Goal: Check status: Check status

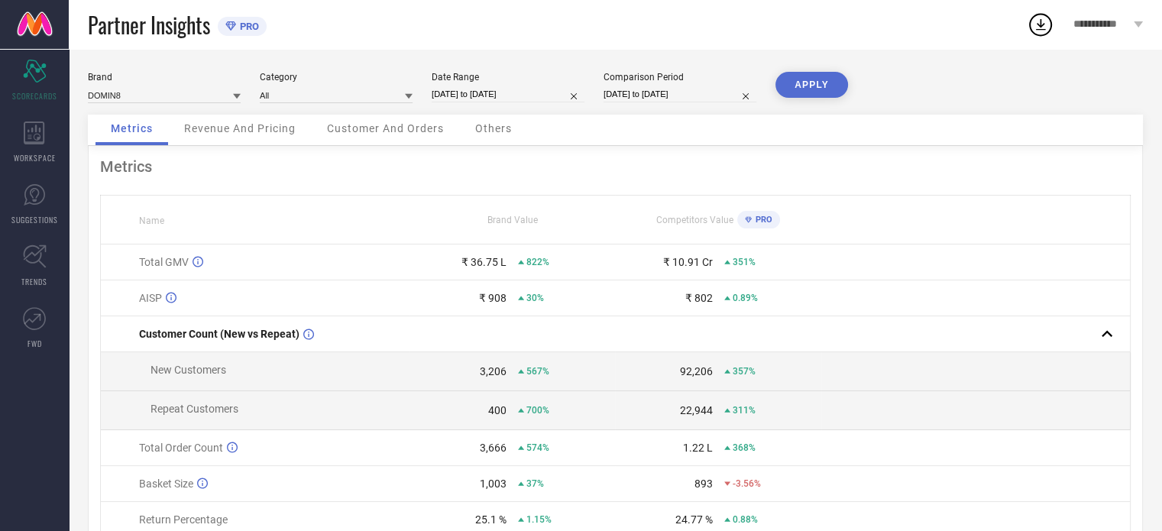
click at [503, 89] on input "[DATE] to [DATE]" at bounding box center [508, 94] width 153 height 16
select select "1"
select select "2025"
select select "2"
select select "2025"
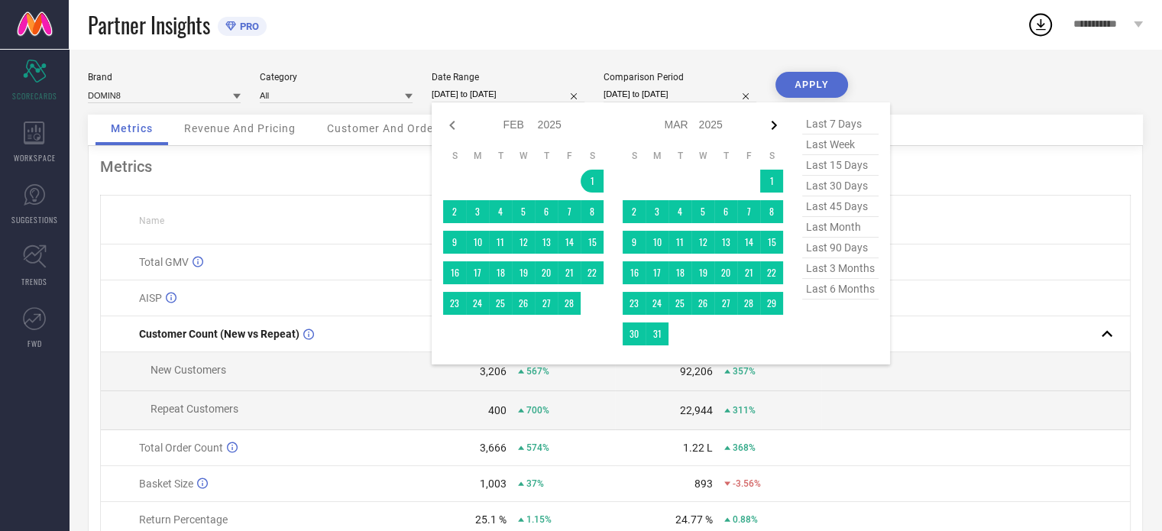
click at [770, 125] on icon at bounding box center [774, 125] width 18 height 18
select select "2"
select select "2025"
select select "3"
select select "2025"
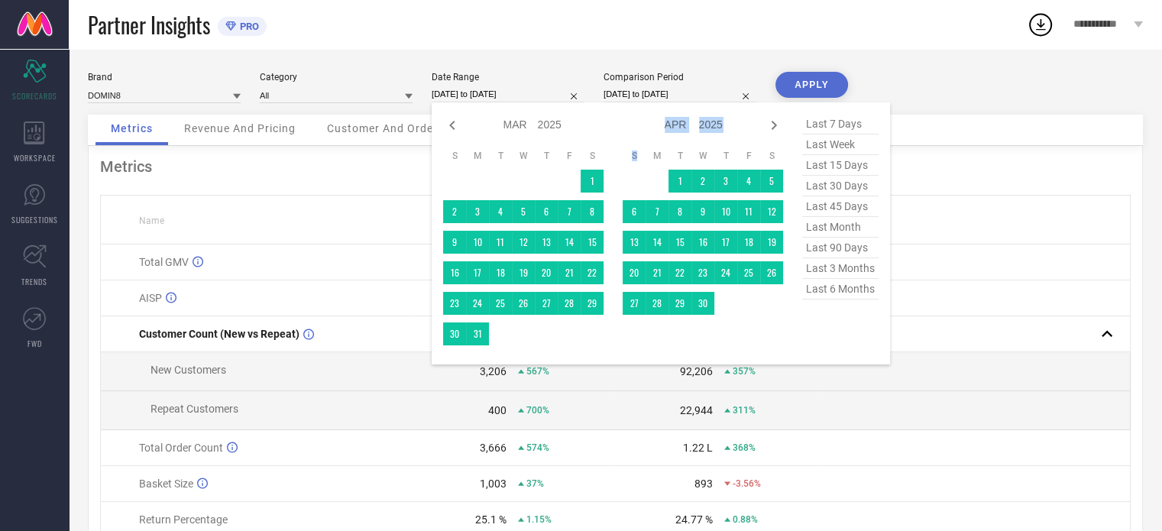
click at [770, 125] on icon at bounding box center [774, 125] width 18 height 18
select select "3"
select select "2025"
select select "4"
select select "2025"
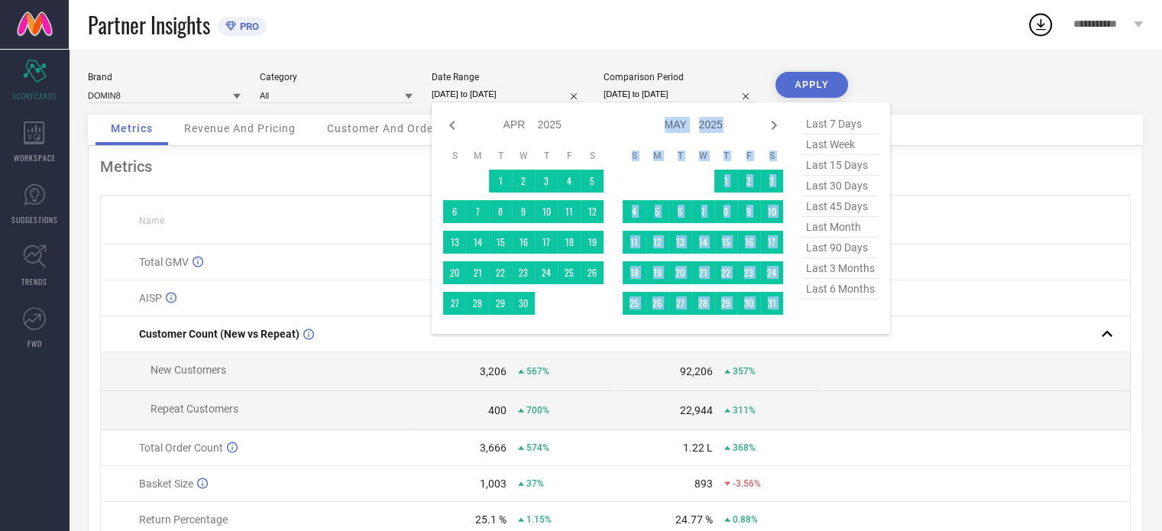
click at [770, 125] on icon at bounding box center [774, 125] width 18 height 18
select select "4"
select select "2025"
select select "5"
select select "2025"
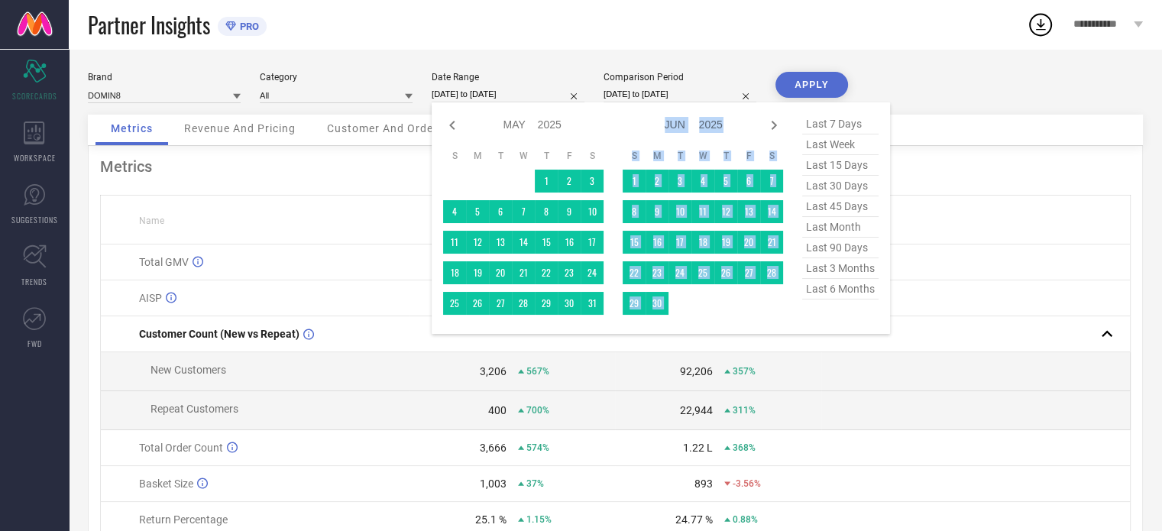
click at [770, 125] on icon at bounding box center [774, 125] width 18 height 18
select select "5"
select select "2025"
select select "6"
select select "2025"
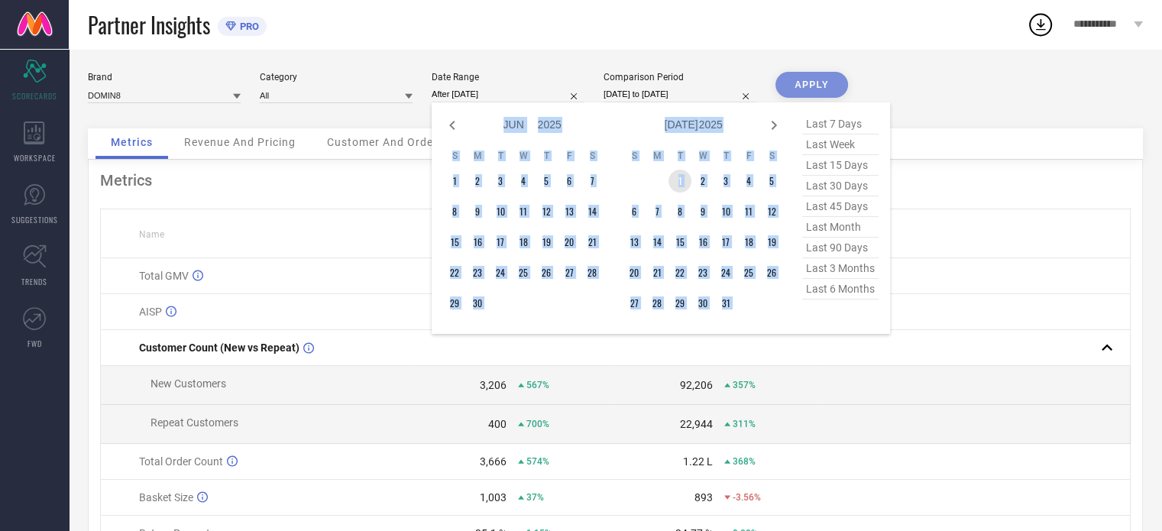
click at [680, 180] on td "1" at bounding box center [679, 181] width 23 height 23
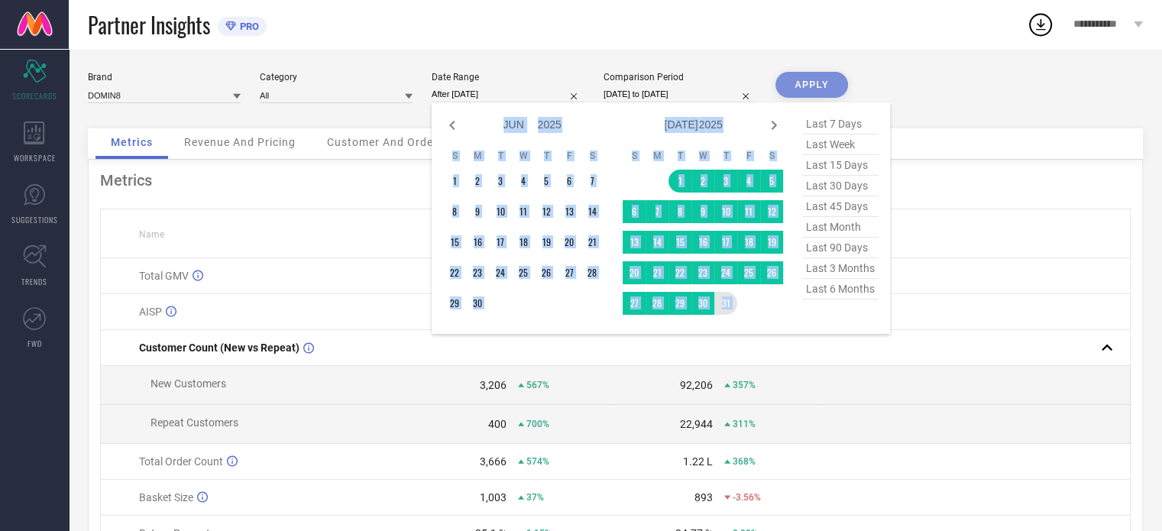
type input "[DATE] to [DATE]"
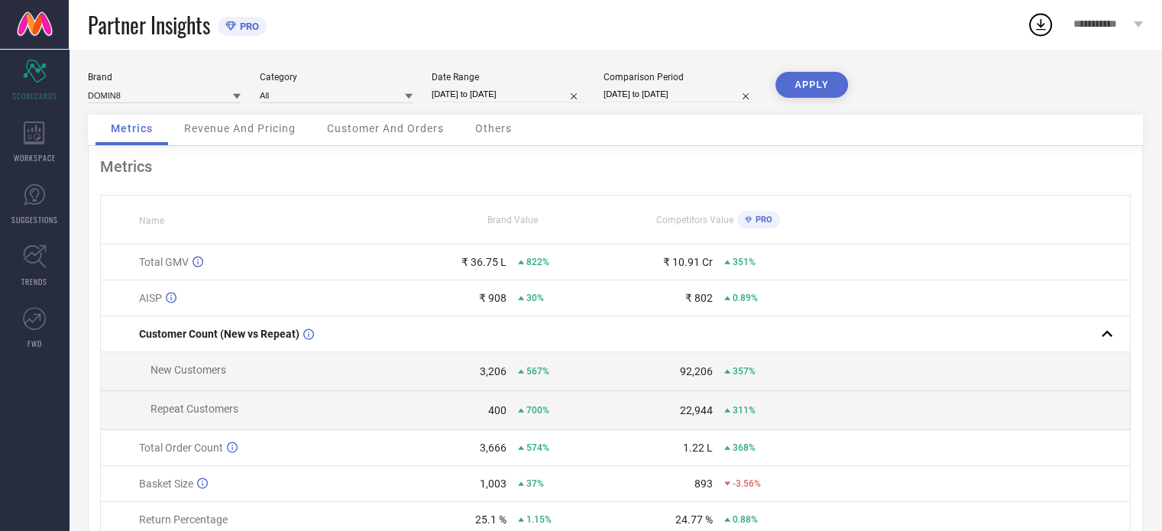
click at [817, 79] on button "APPLY" at bounding box center [811, 85] width 73 height 26
click at [266, 133] on span "Revenue And Pricing" at bounding box center [240, 128] width 112 height 12
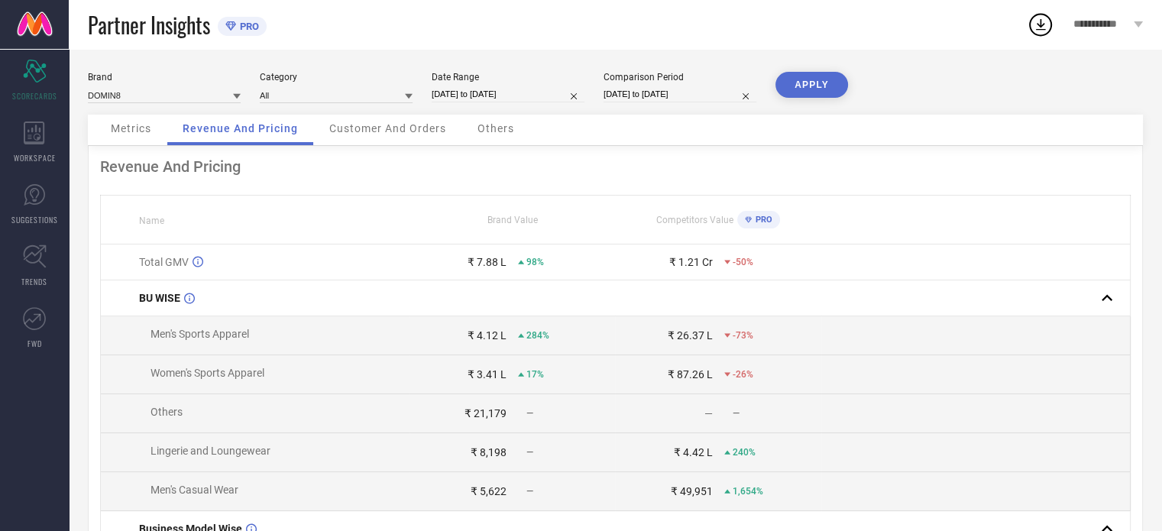
click at [410, 133] on span "Customer And Orders" at bounding box center [387, 128] width 117 height 12
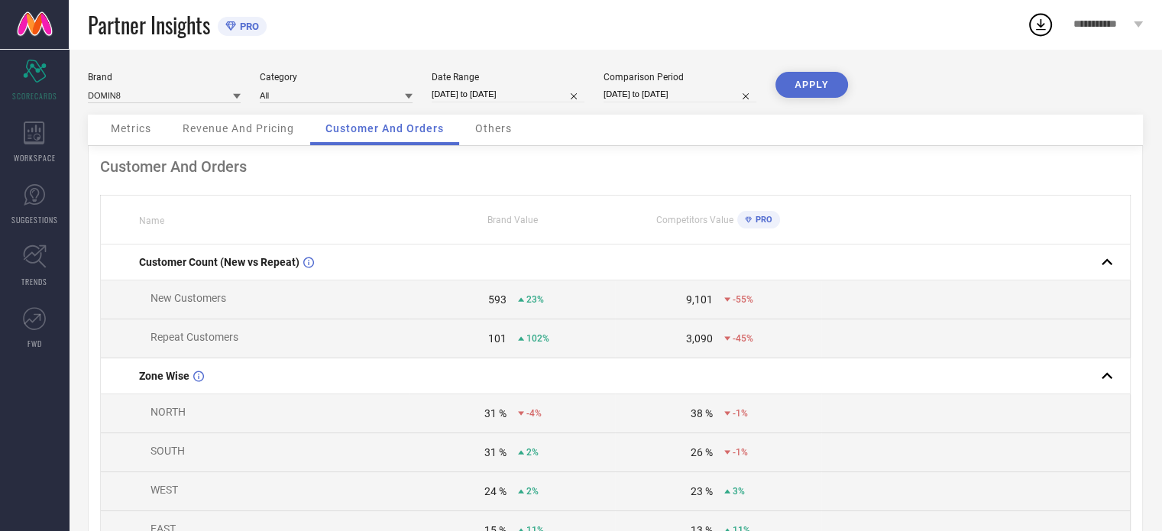
click at [497, 121] on div "Others" at bounding box center [493, 130] width 67 height 31
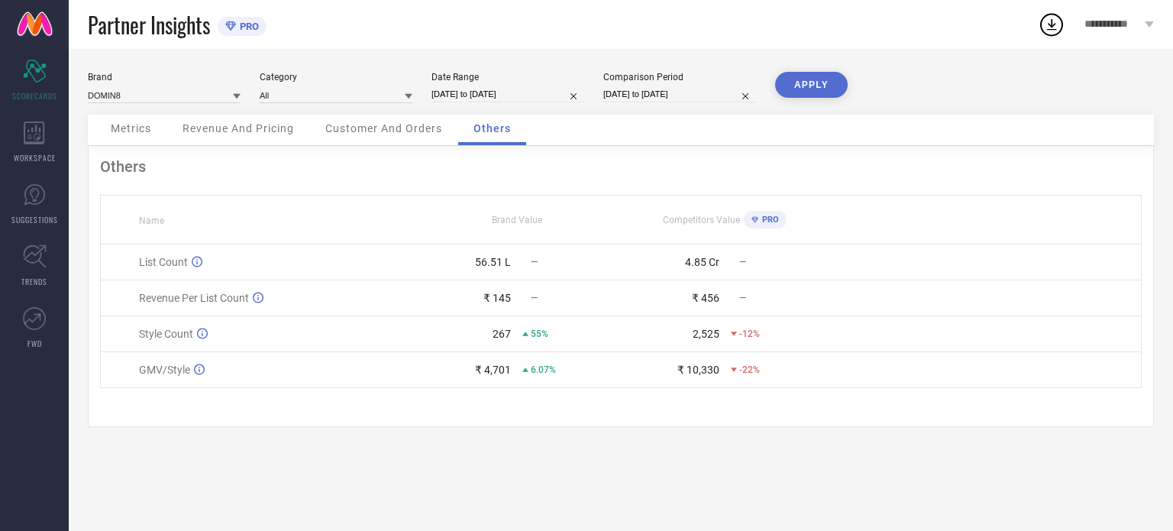
click at [142, 131] on span "Metrics" at bounding box center [131, 128] width 40 height 12
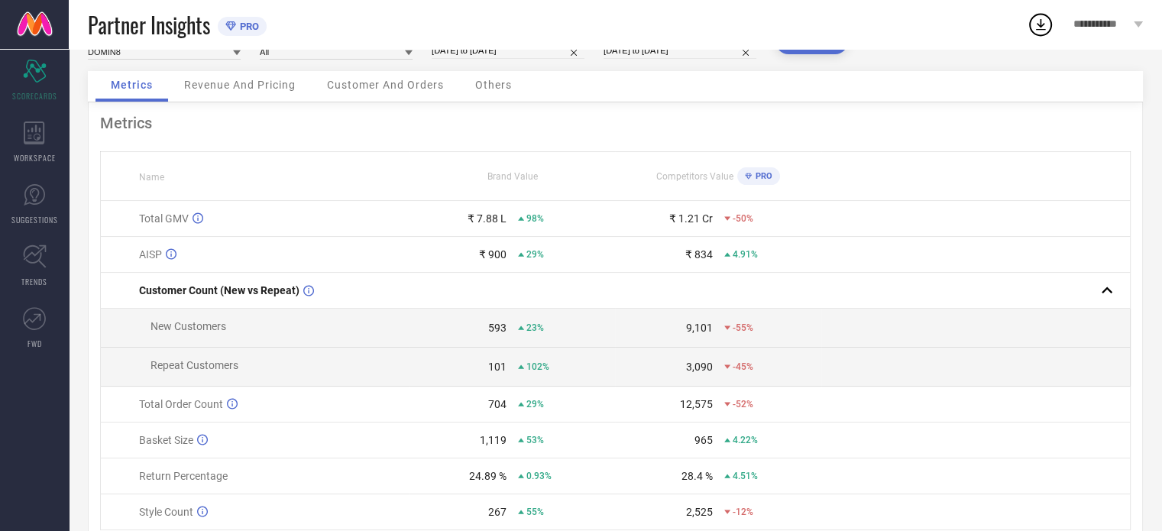
scroll to position [110, 0]
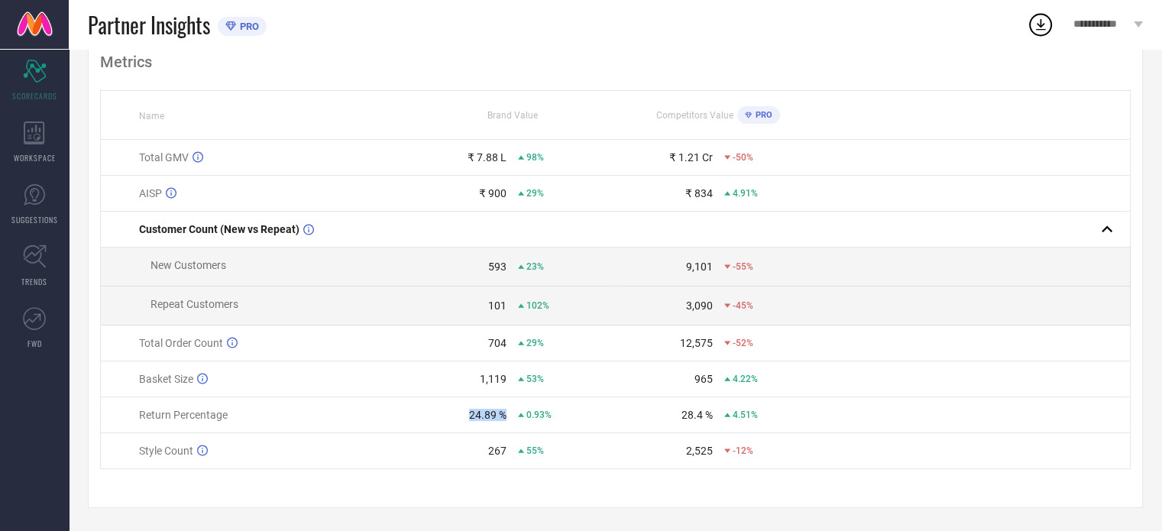
drag, startPoint x: 507, startPoint y: 416, endPoint x: 446, endPoint y: 416, distance: 61.1
click at [446, 416] on div "24.89 % 0.93%" at bounding box center [512, 415] width 205 height 12
click at [873, 413] on td at bounding box center [975, 415] width 309 height 36
click at [495, 345] on div "704" at bounding box center [497, 343] width 18 height 12
drag, startPoint x: 489, startPoint y: 339, endPoint x: 508, endPoint y: 339, distance: 19.1
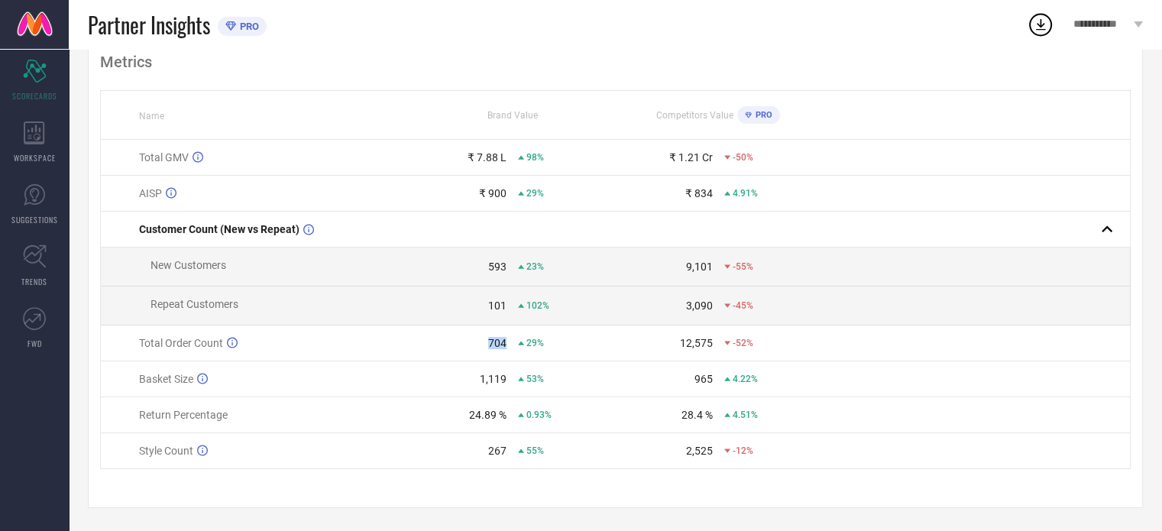
click at [508, 339] on div "704 29%" at bounding box center [512, 343] width 205 height 12
click at [616, 361] on td "965 4.22%" at bounding box center [718, 379] width 206 height 36
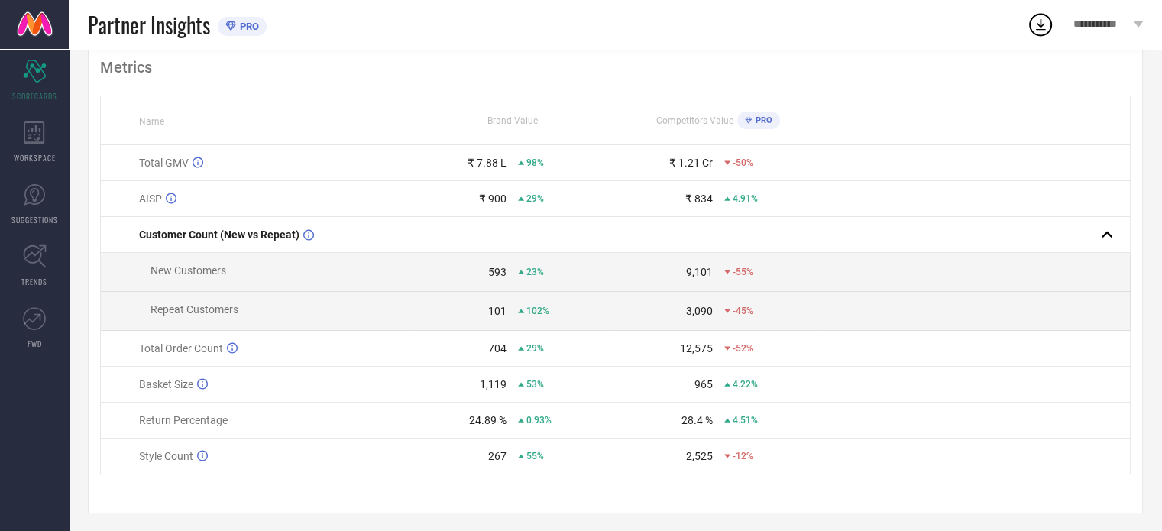
scroll to position [0, 0]
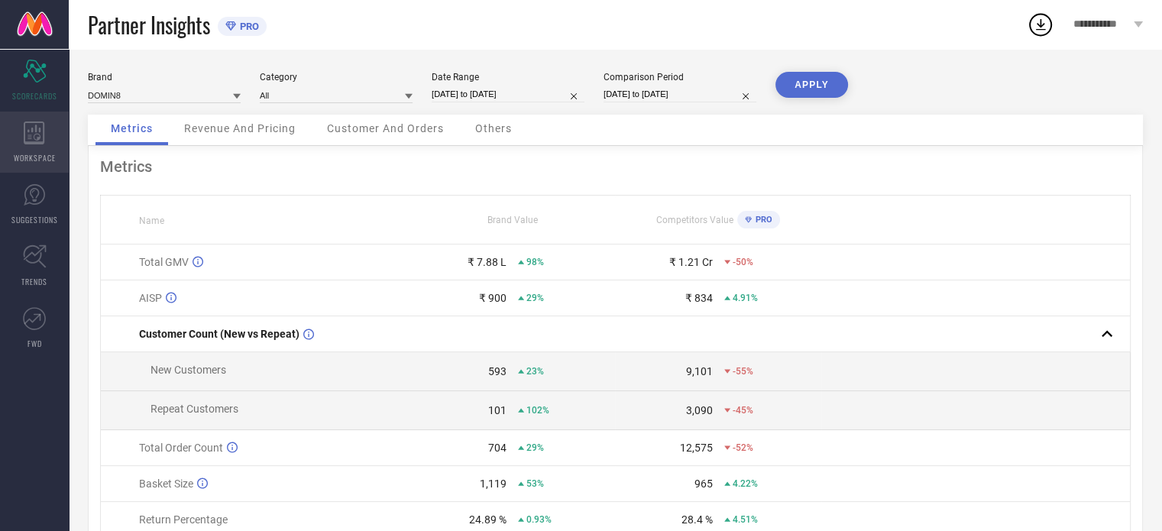
click at [47, 146] on div "WORKSPACE" at bounding box center [34, 142] width 69 height 61
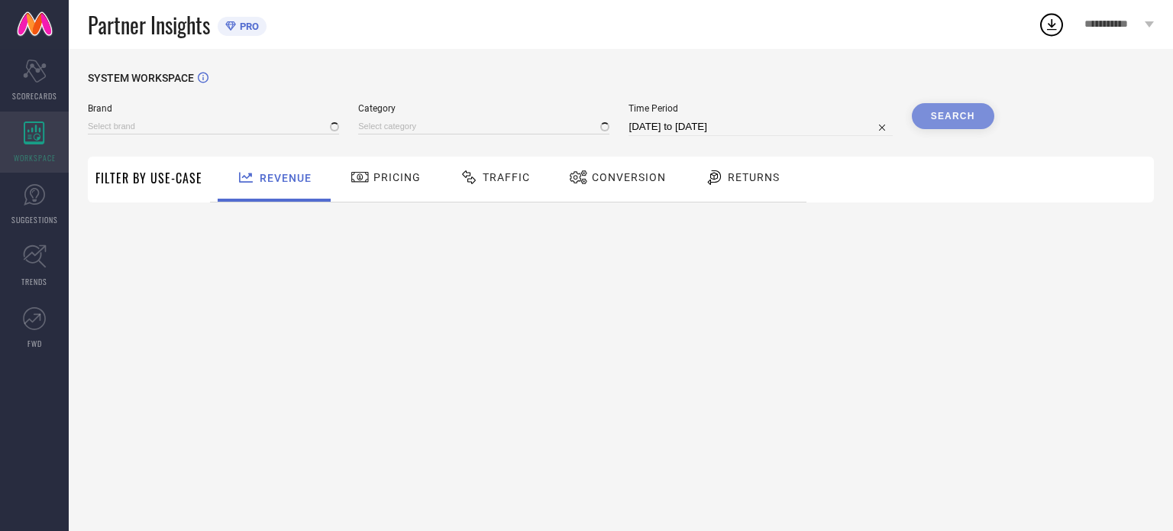
type input "DOMIN8"
type input "All"
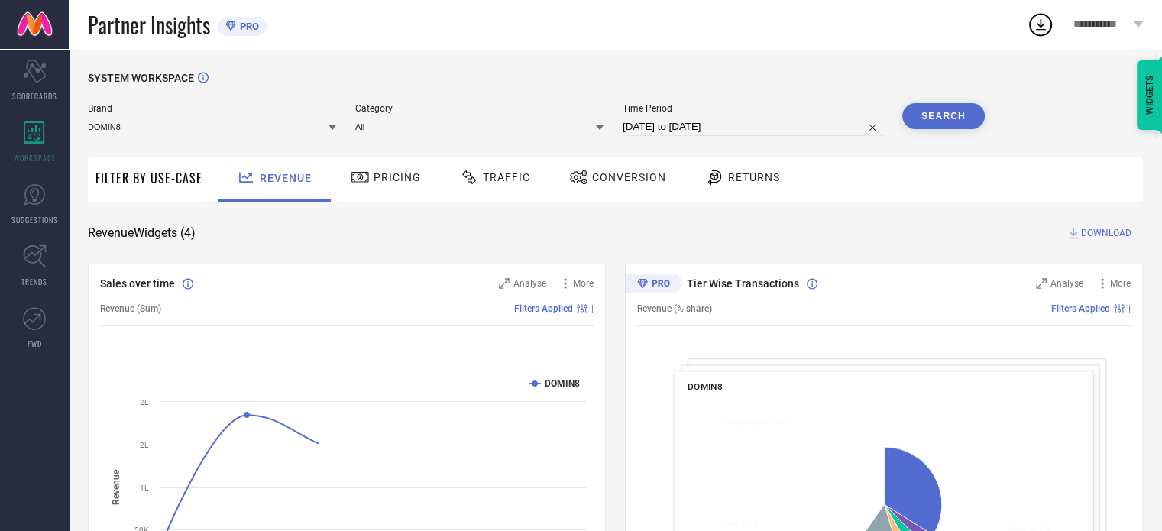
click at [728, 180] on span "Returns" at bounding box center [754, 177] width 52 height 12
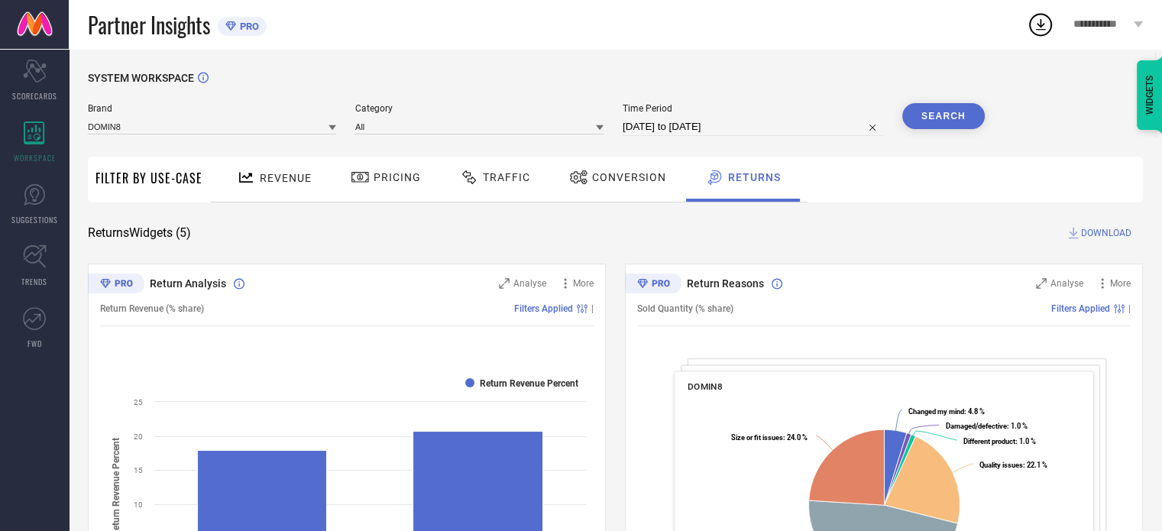
click at [700, 123] on input "[DATE] to [DATE]" at bounding box center [753, 127] width 261 height 18
select select "6"
select select "2025"
select select "7"
select select "2025"
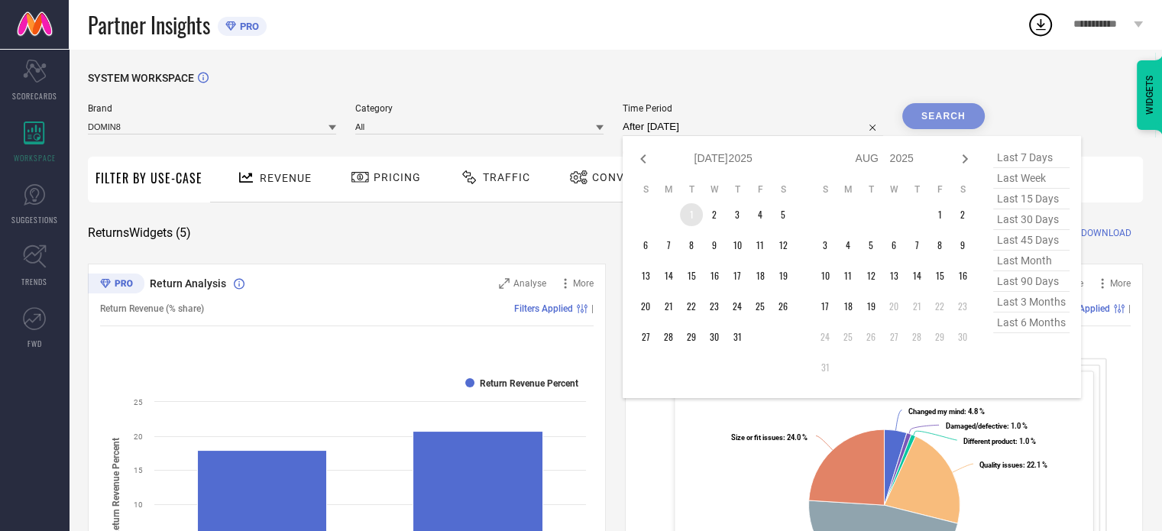
drag, startPoint x: 688, startPoint y: 213, endPoint x: 719, endPoint y: 270, distance: 64.6
click at [688, 213] on td "1" at bounding box center [691, 214] width 23 height 23
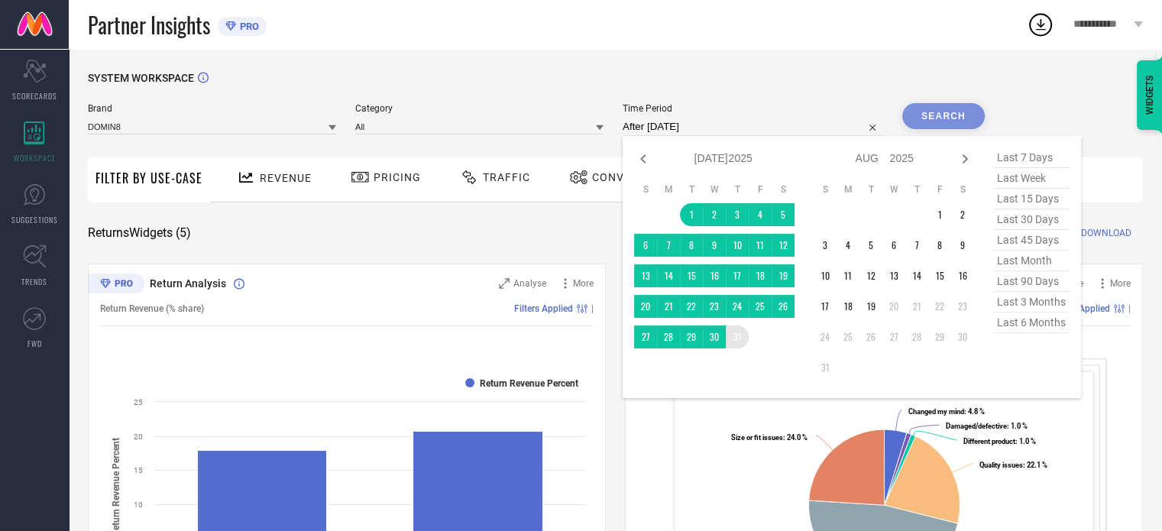
type input "[DATE] to [DATE]"
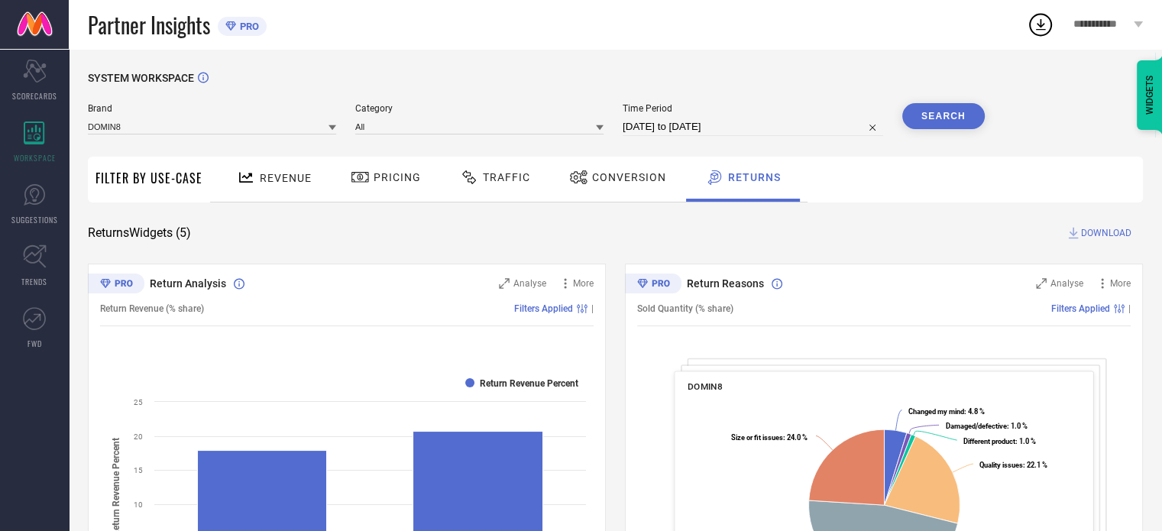
click at [968, 115] on button "Search" at bounding box center [943, 116] width 83 height 26
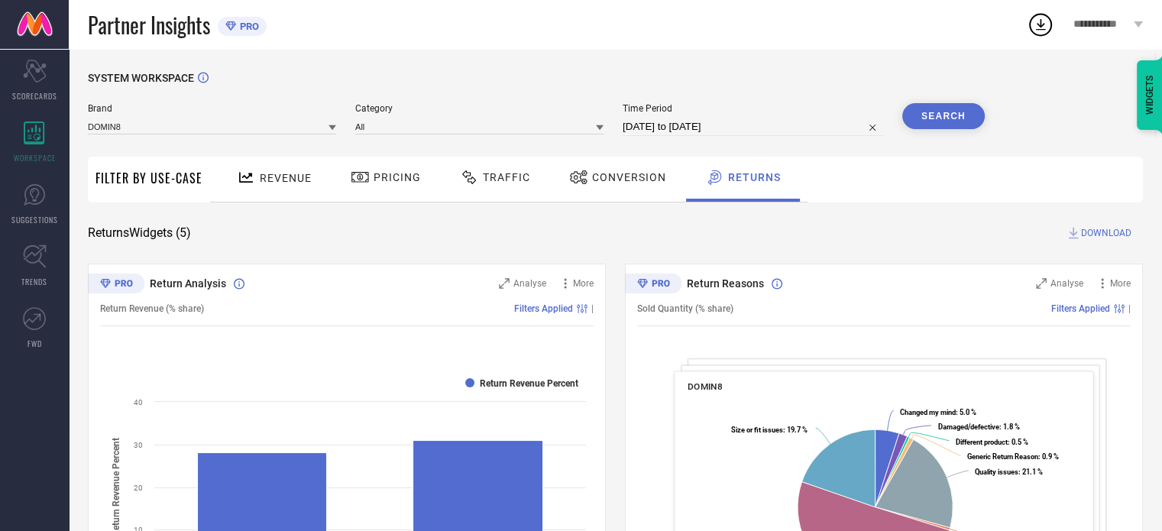
click at [638, 181] on span "Conversion" at bounding box center [629, 177] width 74 height 12
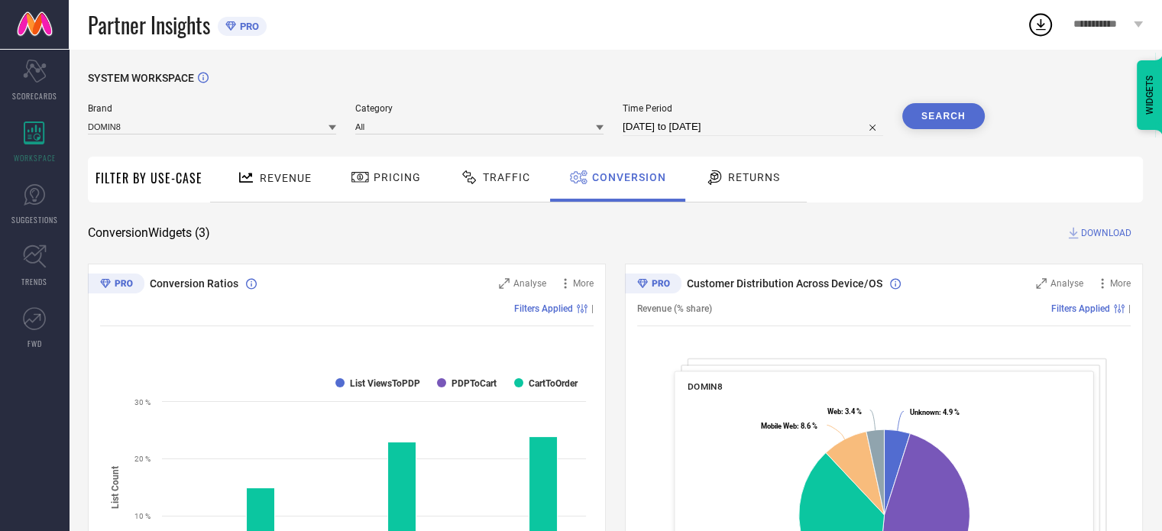
click at [406, 173] on span "Pricing" at bounding box center [397, 177] width 47 height 12
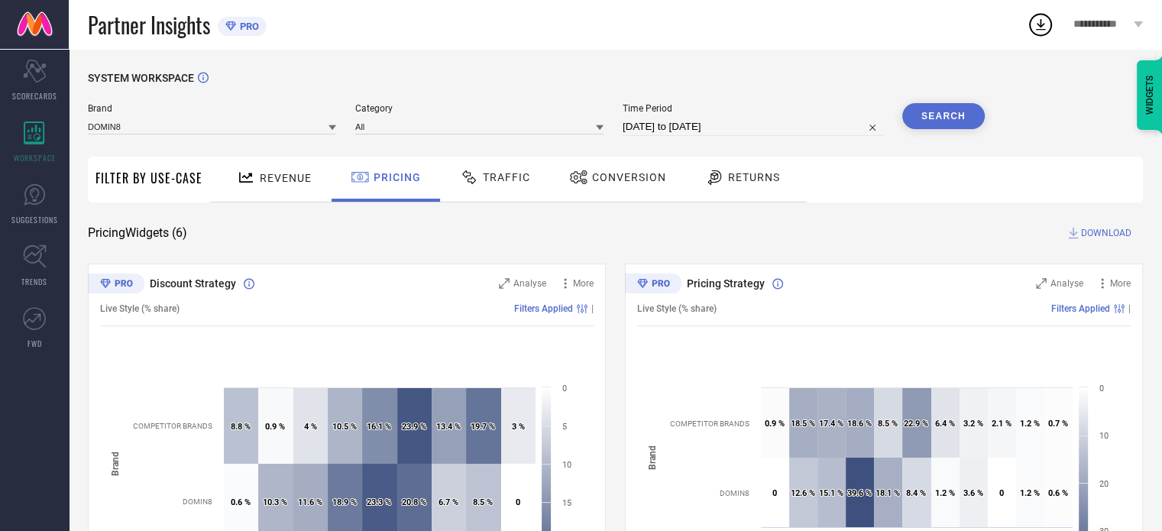
click at [497, 180] on span "Traffic" at bounding box center [506, 177] width 47 height 12
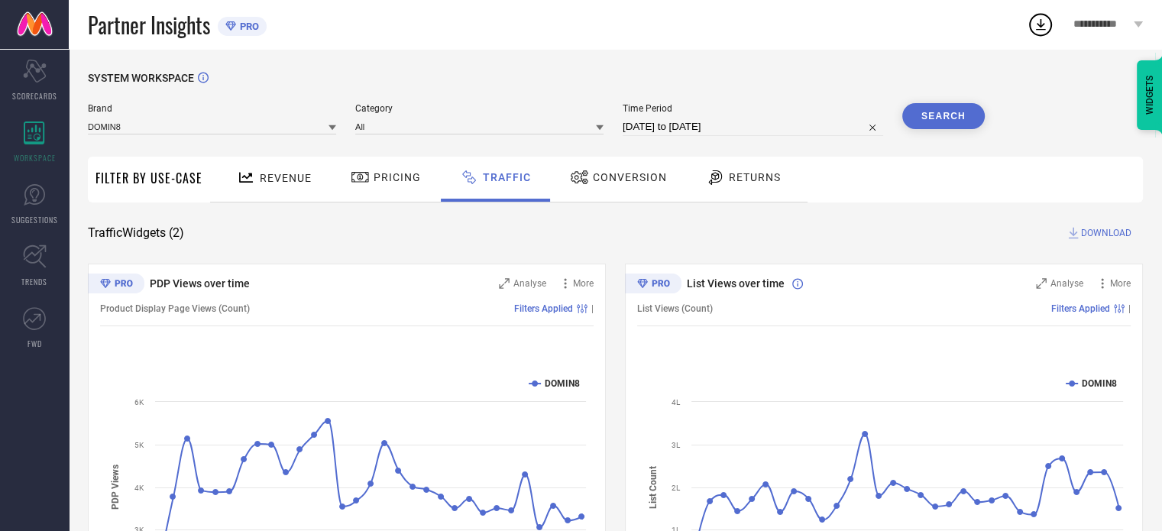
click at [267, 161] on div "Revenue" at bounding box center [274, 179] width 113 height 45
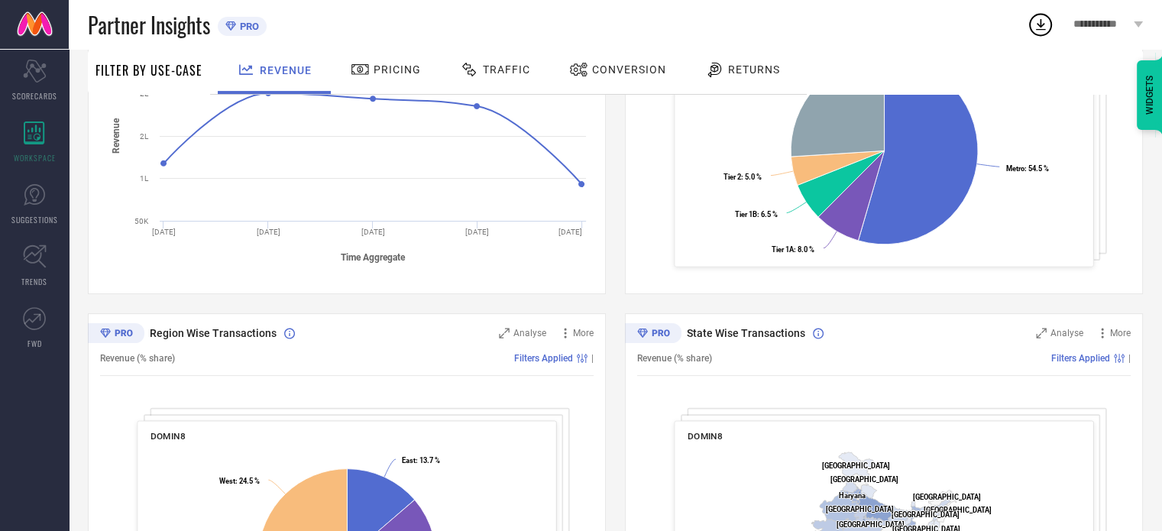
scroll to position [4, 0]
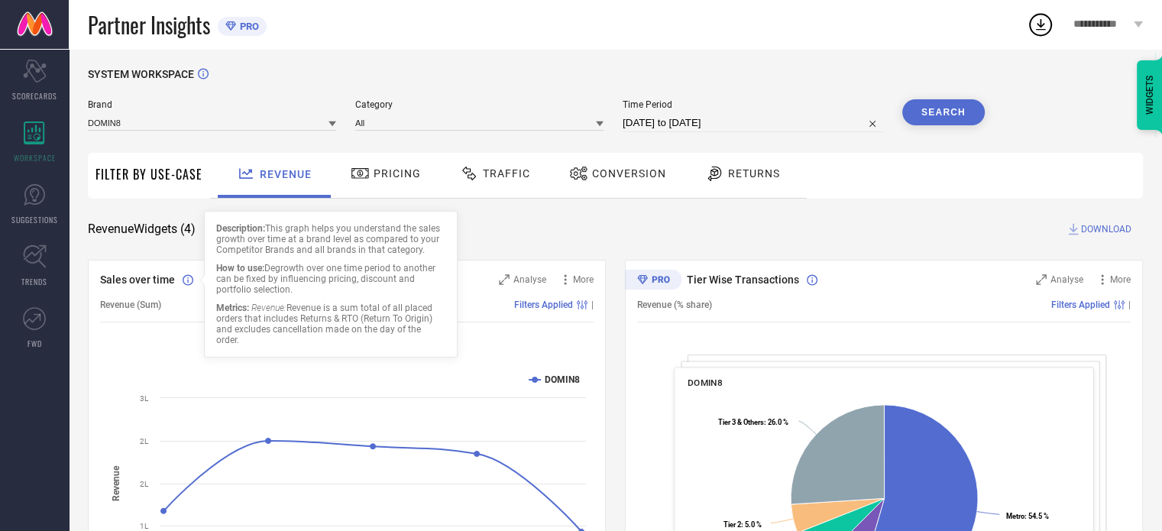
click at [516, 233] on div "Revenue Widgets ( 4 ) DOWNLOAD" at bounding box center [615, 229] width 1055 height 15
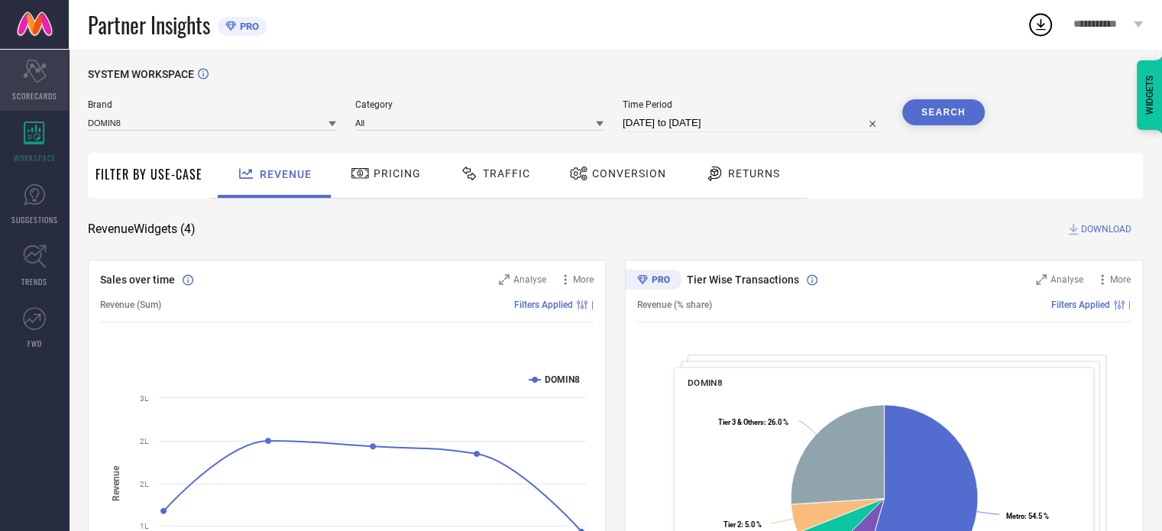
click at [46, 74] on icon "Scorecard" at bounding box center [35, 71] width 24 height 23
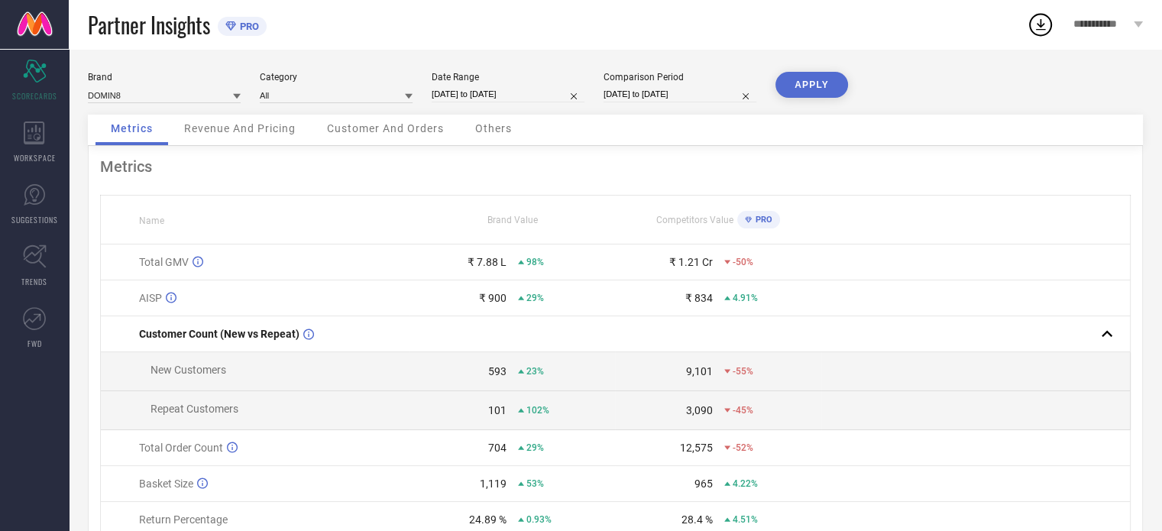
click at [409, 137] on div "Customer And Orders" at bounding box center [385, 130] width 147 height 31
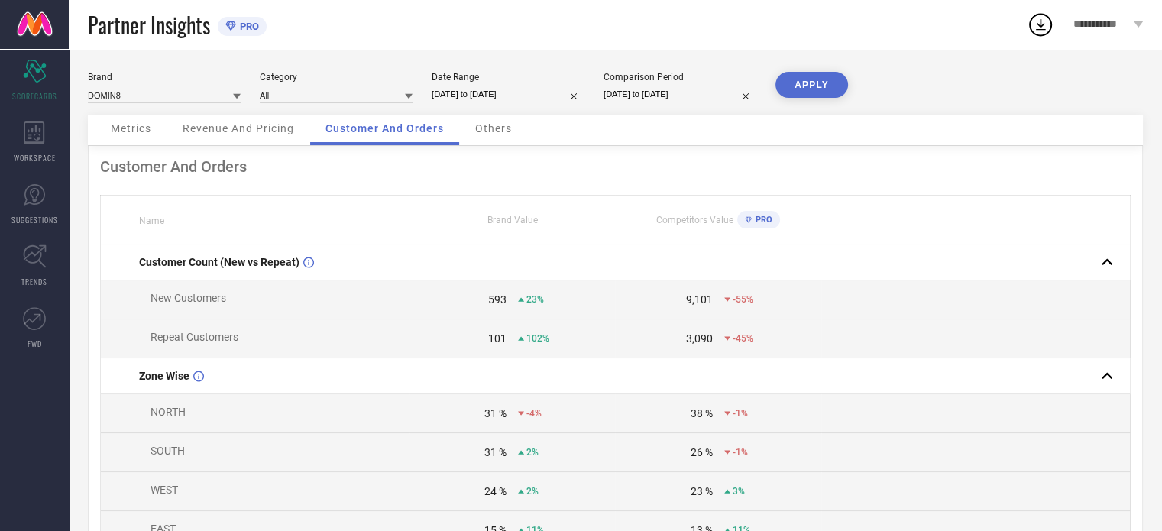
click at [514, 95] on input "[DATE] to [DATE]" at bounding box center [508, 94] width 153 height 16
select select "6"
select select "2025"
select select "7"
select select "2025"
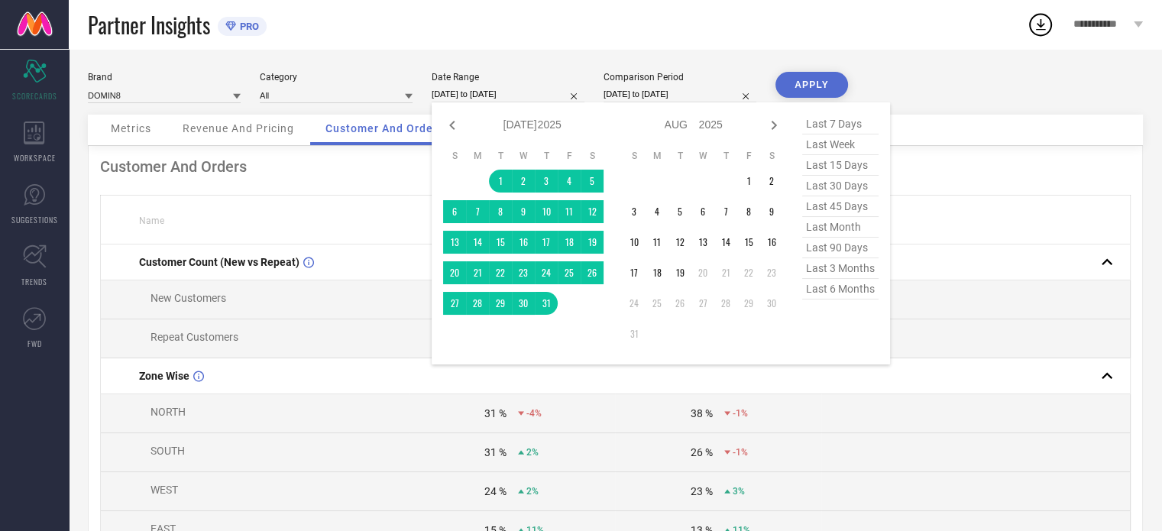
click at [924, 79] on div "Brand DOMIN8 Category All Date Range [DATE] to [DATE] Jan Feb Mar Apr May Jun […" at bounding box center [615, 93] width 1055 height 43
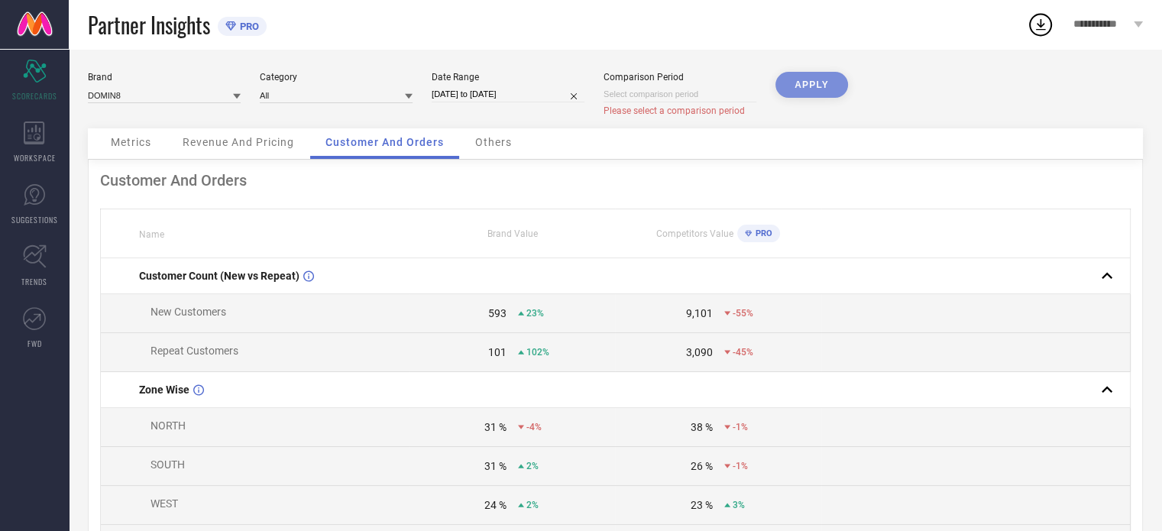
click at [813, 85] on div "APPLY" at bounding box center [811, 100] width 73 height 57
select select "7"
select select "2025"
select select "8"
select select "2025"
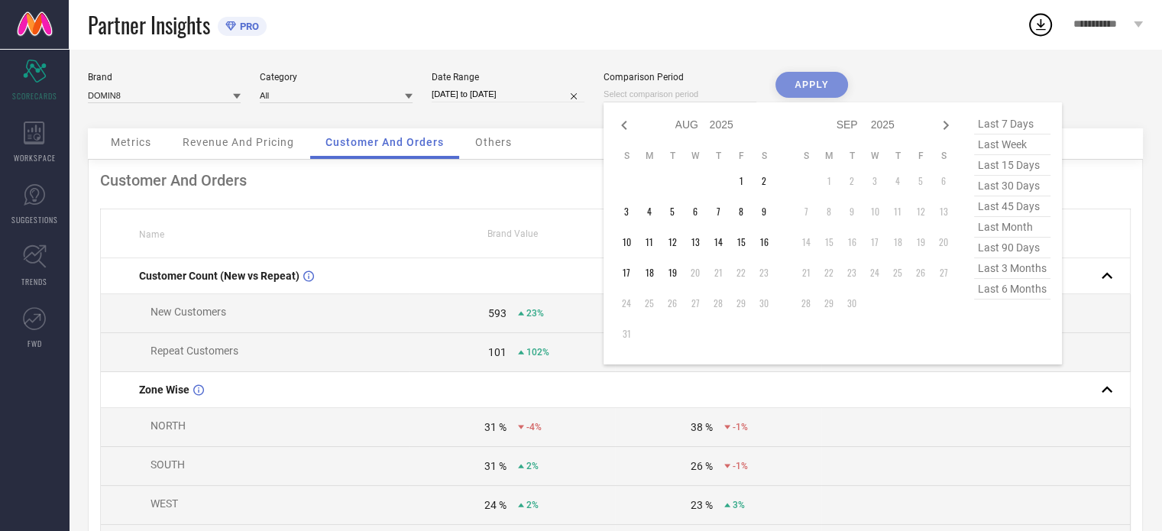
click at [717, 95] on input at bounding box center [680, 94] width 153 height 16
click at [626, 121] on icon at bounding box center [624, 125] width 18 height 18
select select "6"
select select "2025"
select select "7"
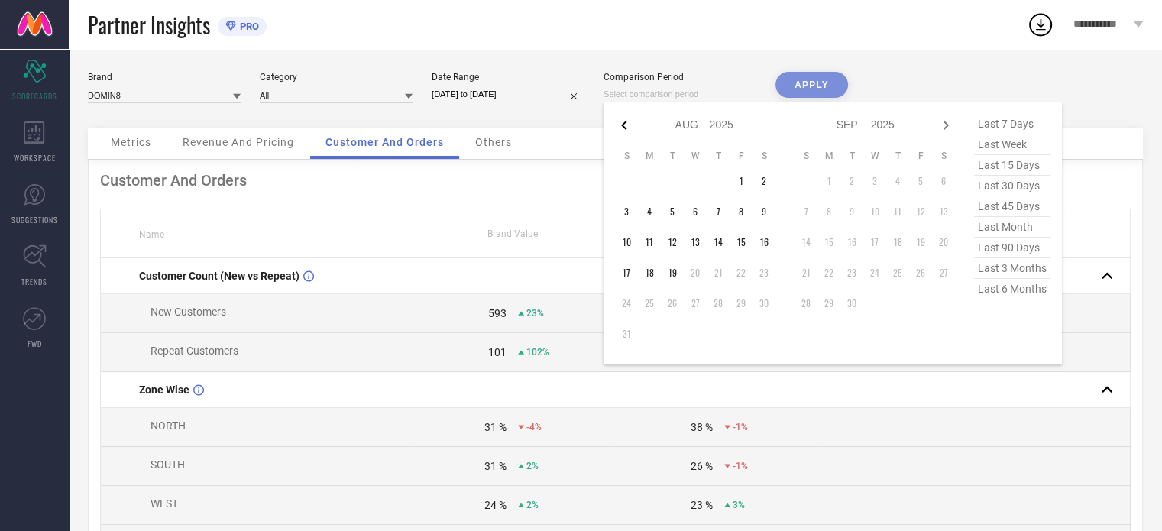
select select "2025"
click at [673, 185] on td "1" at bounding box center [672, 181] width 23 height 23
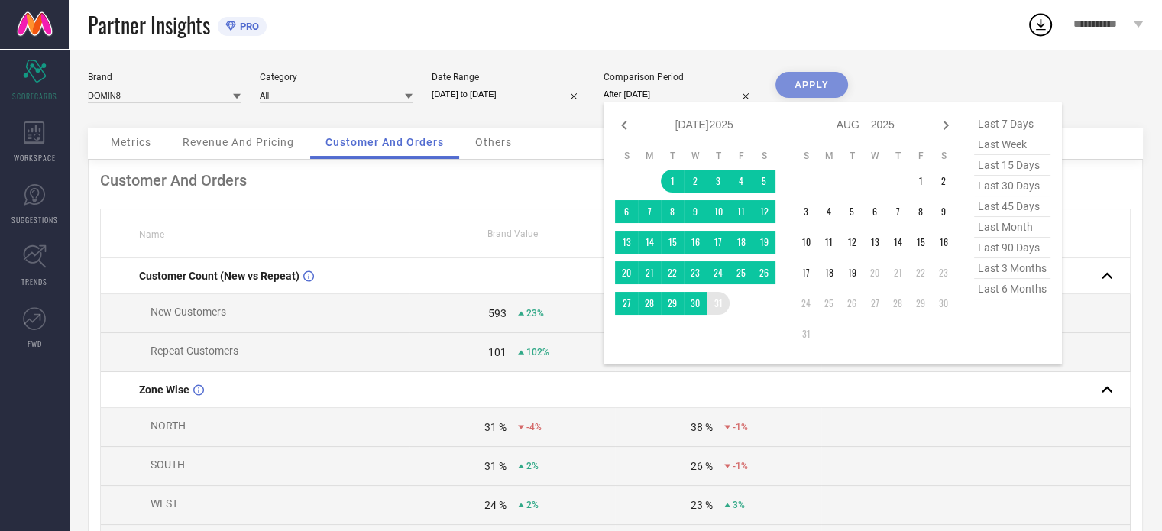
type input "[DATE] to [DATE]"
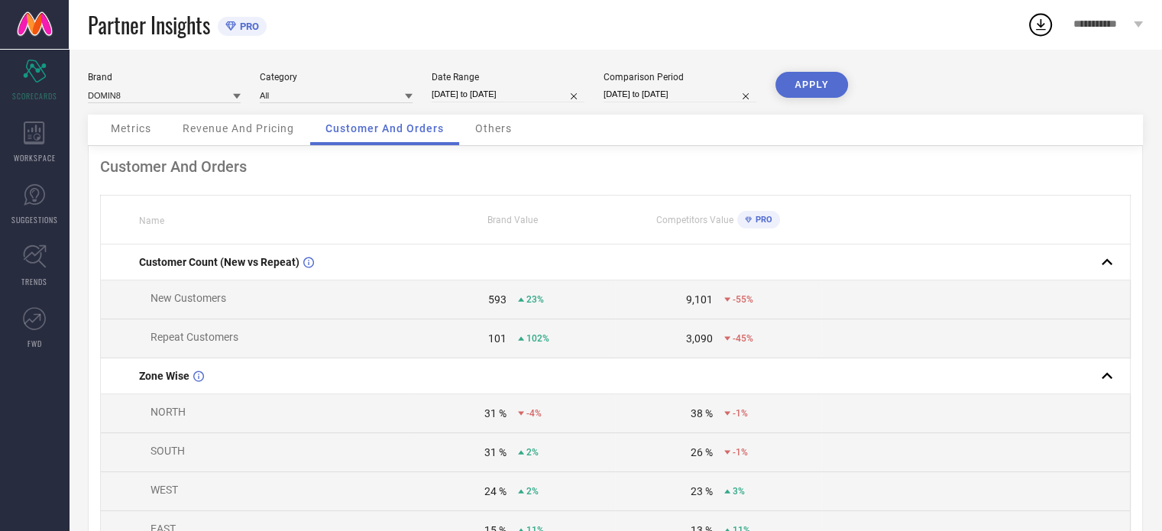
select select "6"
select select "2025"
select select "7"
select select "2025"
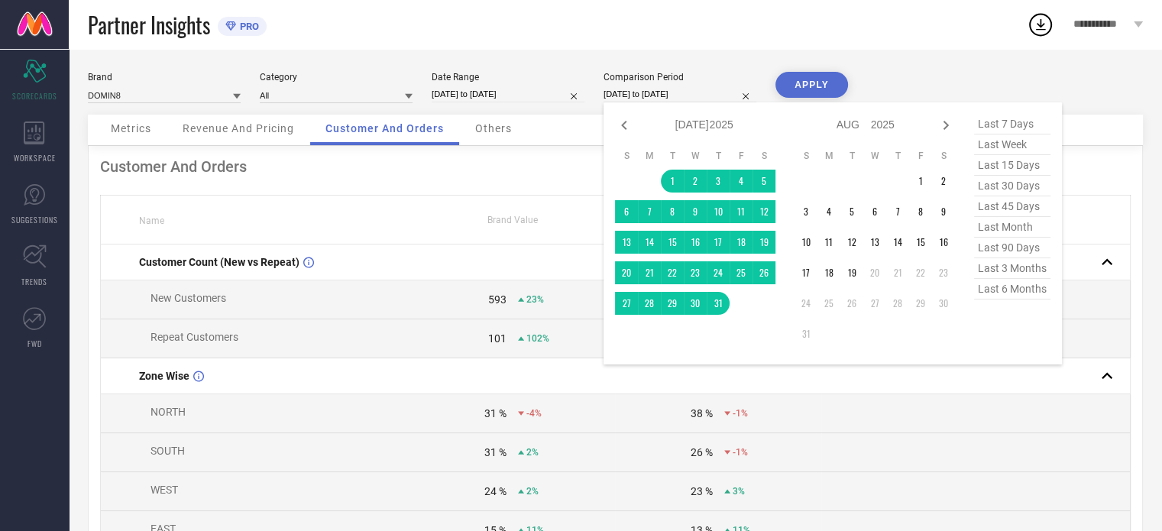
click at [663, 92] on input "[DATE] to [DATE]" at bounding box center [680, 94] width 153 height 16
click at [624, 123] on icon at bounding box center [623, 125] width 5 height 9
select select "5"
select select "2025"
select select "6"
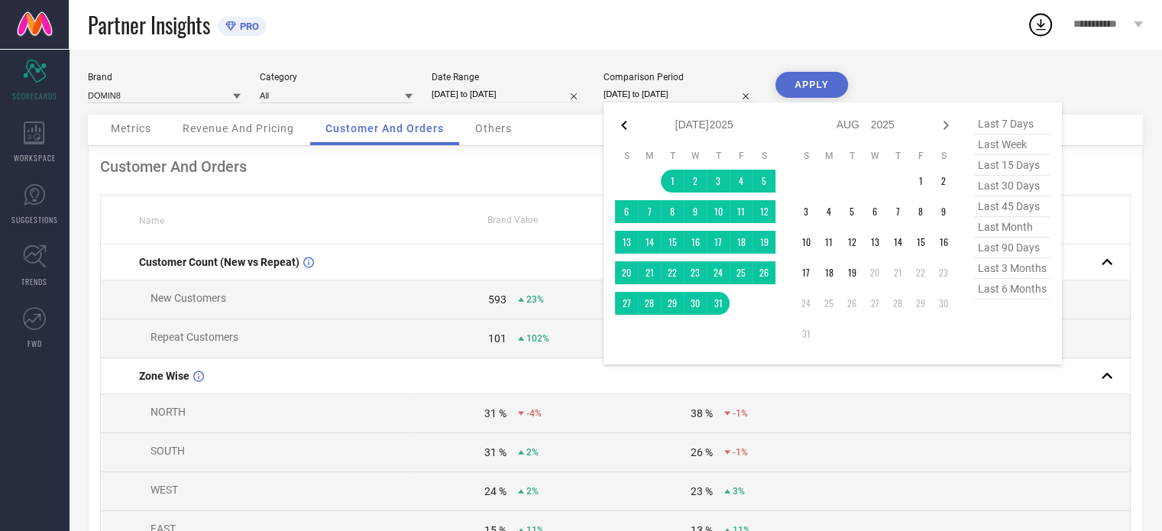
select select "2025"
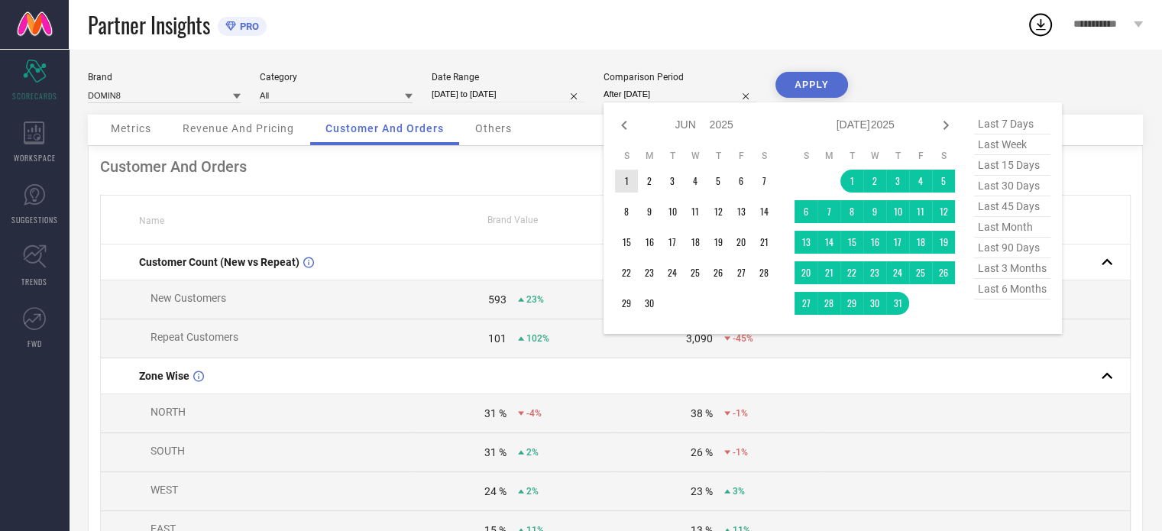
click at [623, 176] on td "1" at bounding box center [626, 181] width 23 height 23
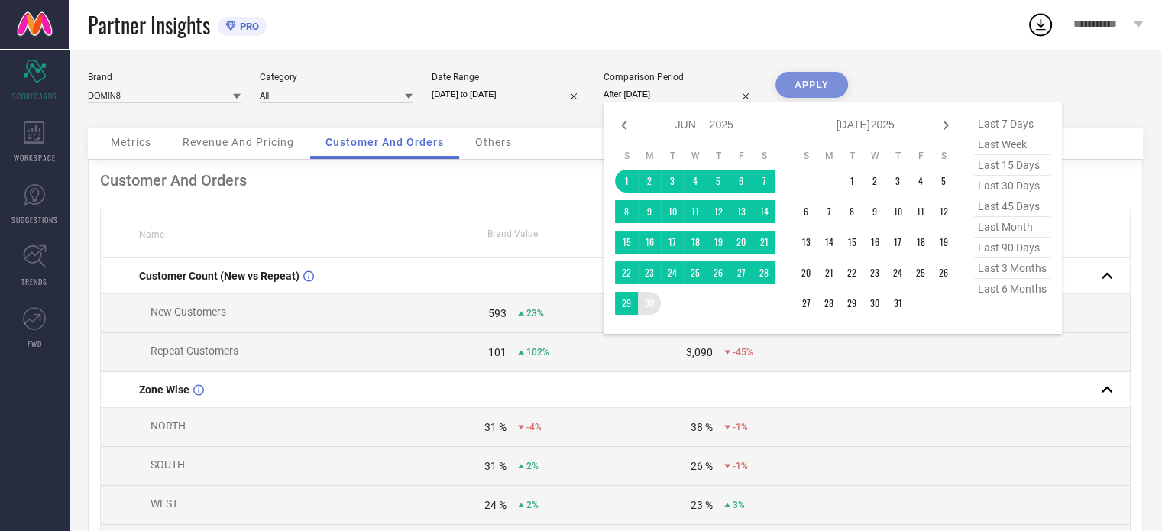
type input "[DATE] to [DATE]"
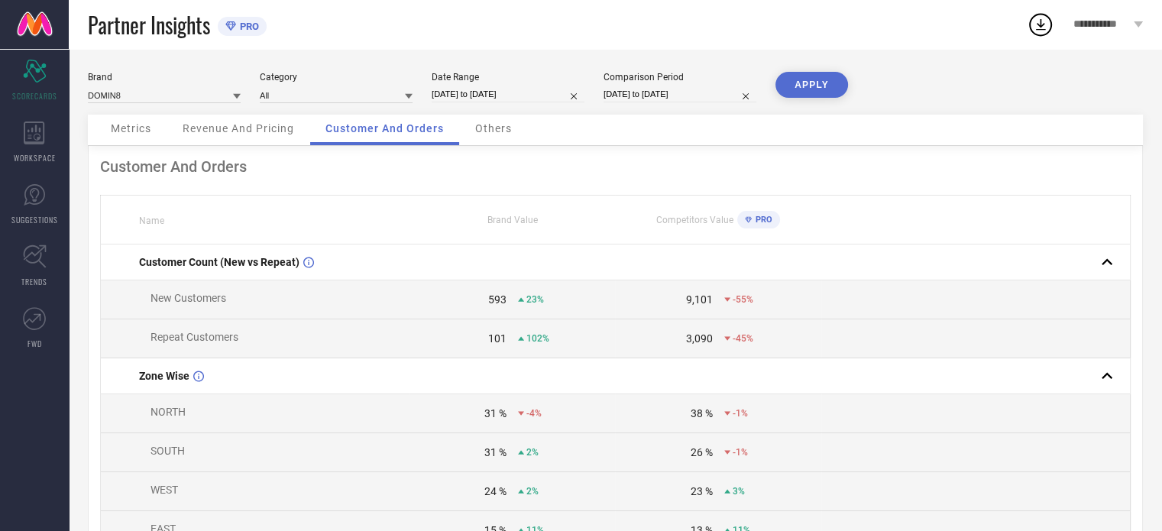
click at [825, 82] on button "APPLY" at bounding box center [811, 85] width 73 height 26
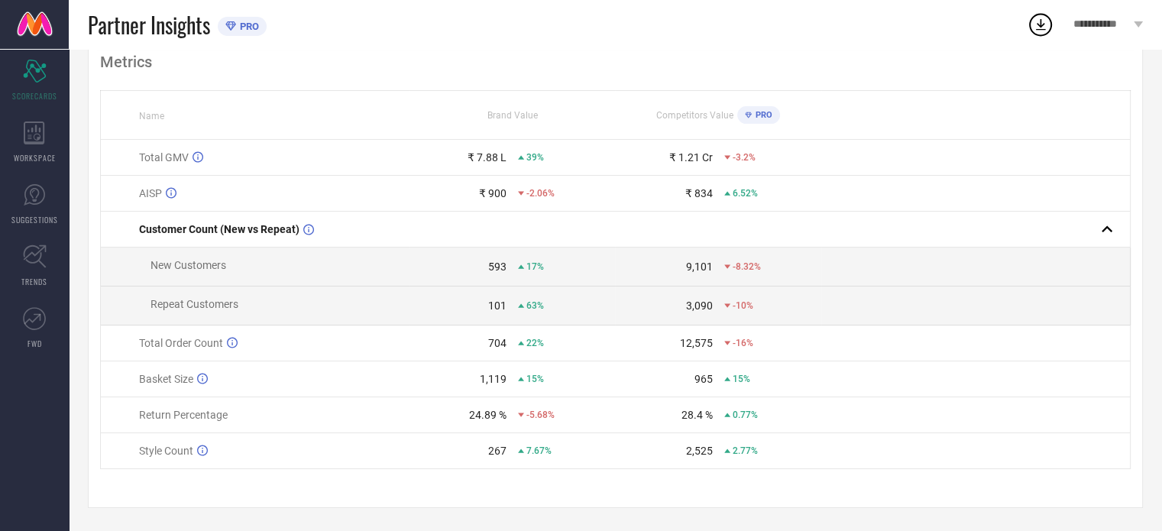
scroll to position [110, 0]
